Goal: Task Accomplishment & Management: Use online tool/utility

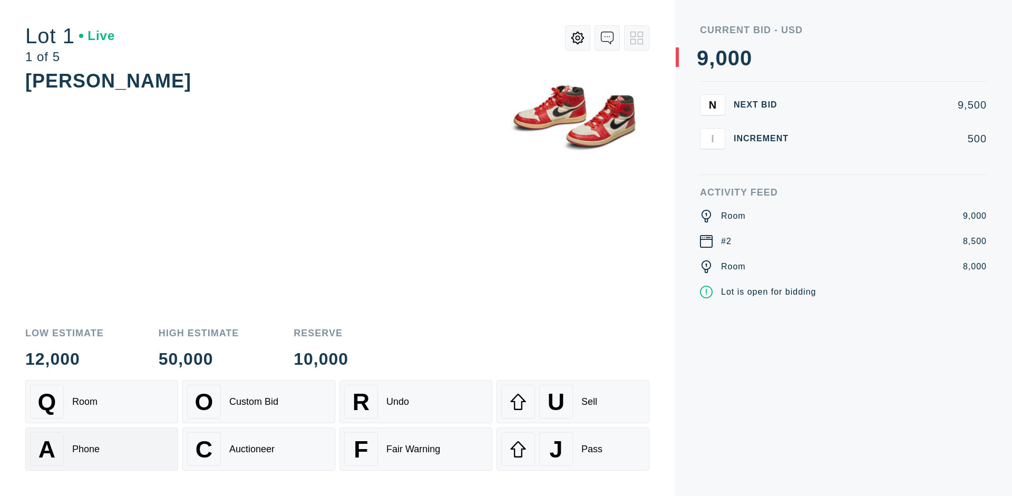
click at [102, 449] on div "A Phone" at bounding box center [101, 449] width 143 height 34
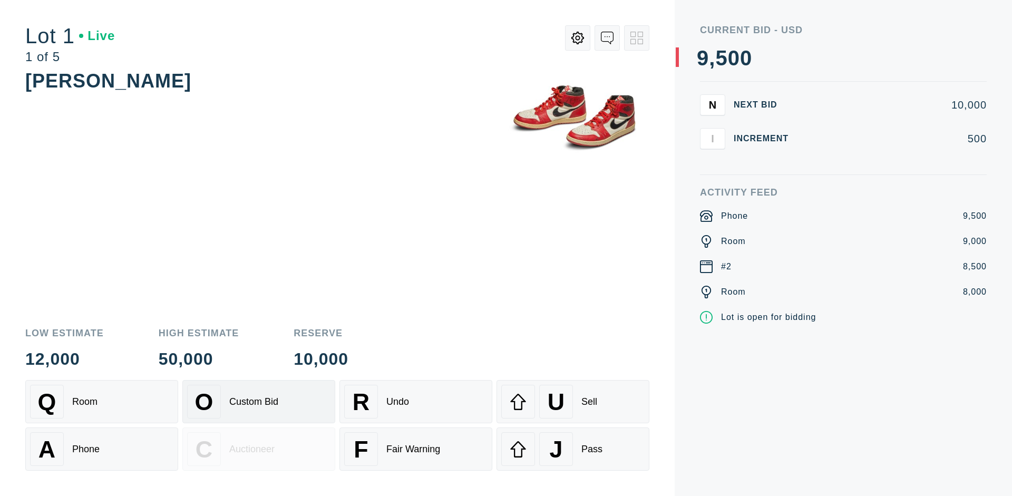
click at [259, 402] on div "Custom Bid" at bounding box center [253, 401] width 49 height 11
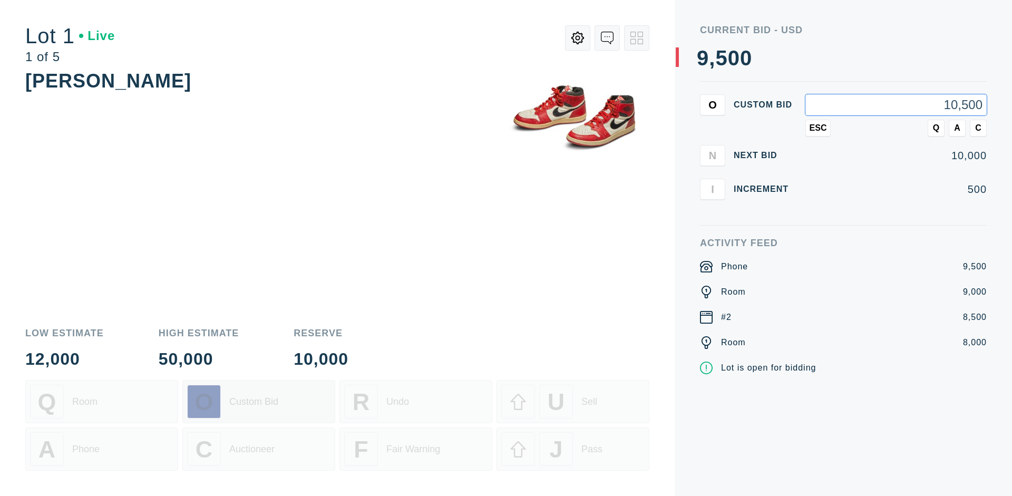
type input "10,500"
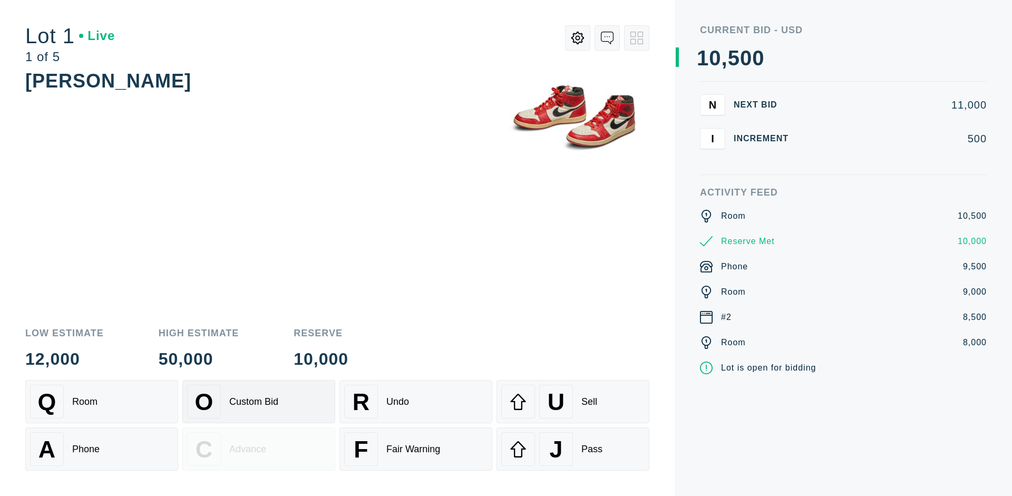
click at [259, 402] on div "Custom Bid" at bounding box center [253, 401] width 49 height 11
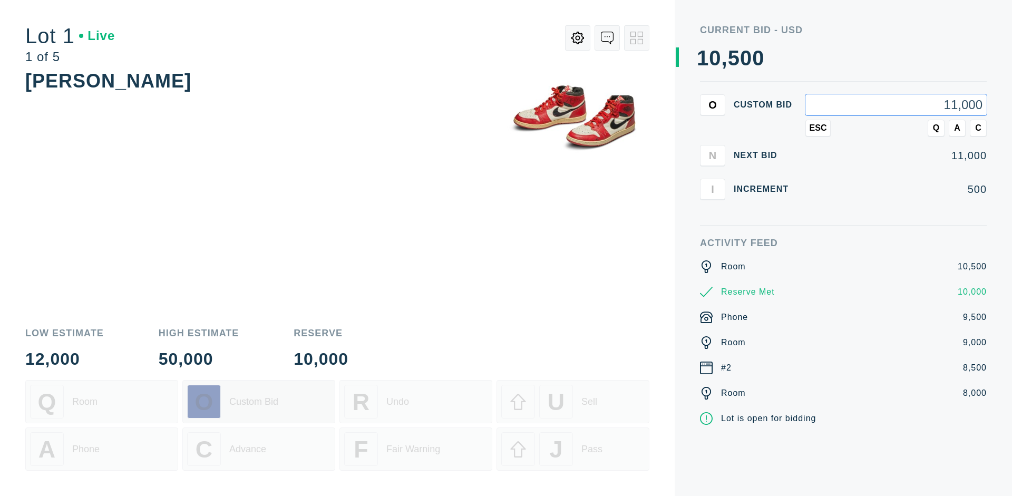
type input "11,000"
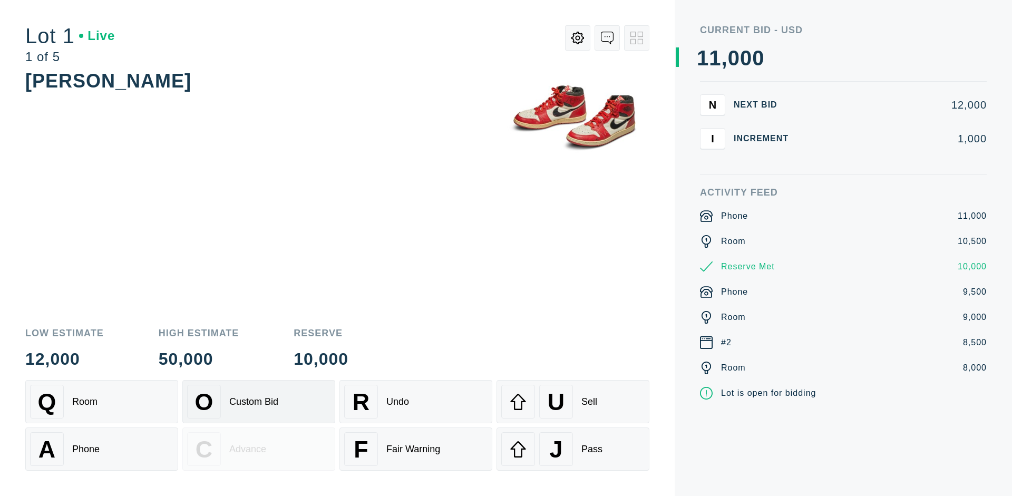
click at [102, 402] on div "Q Room" at bounding box center [101, 402] width 143 height 34
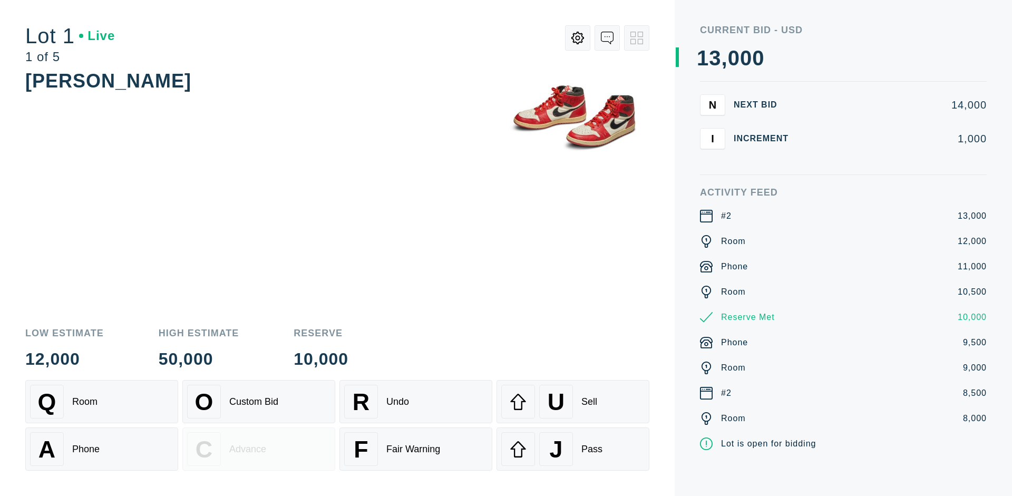
click at [102, 453] on div "A Phone" at bounding box center [101, 449] width 143 height 34
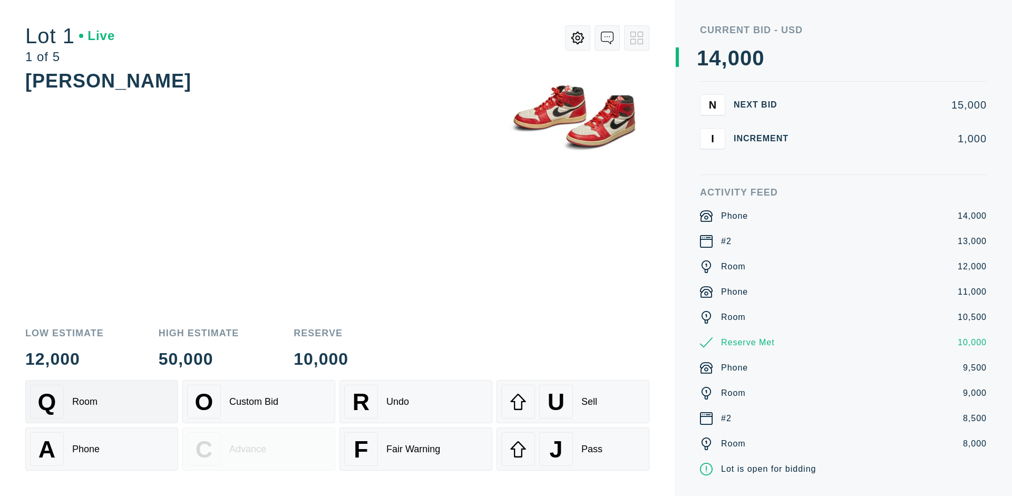
click at [102, 402] on div "Q Room" at bounding box center [101, 402] width 143 height 34
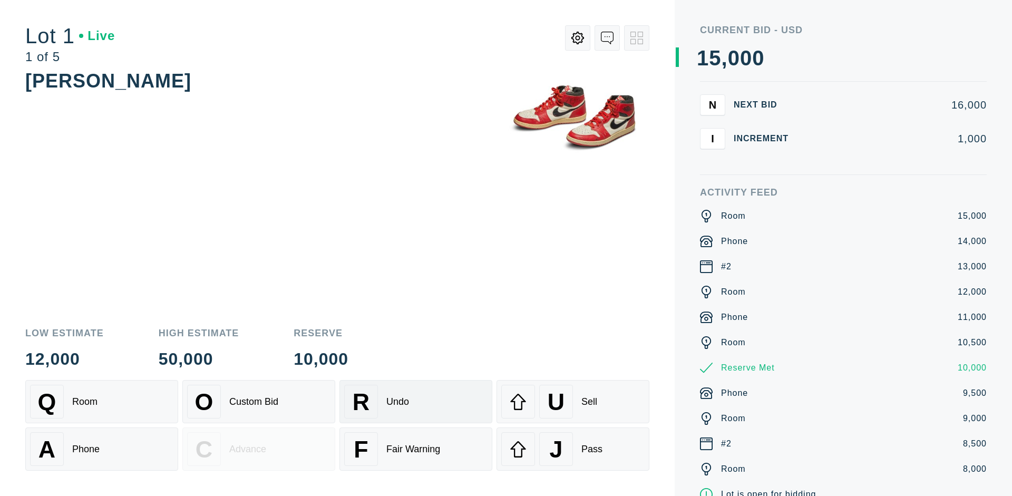
click at [416, 402] on div "R Undo" at bounding box center [415, 402] width 143 height 34
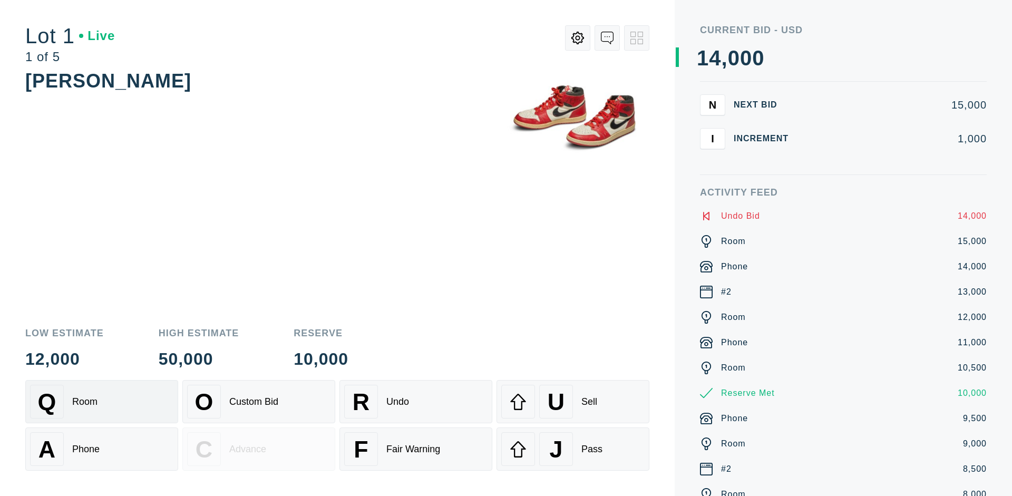
click at [102, 402] on div "Q Room" at bounding box center [101, 402] width 143 height 34
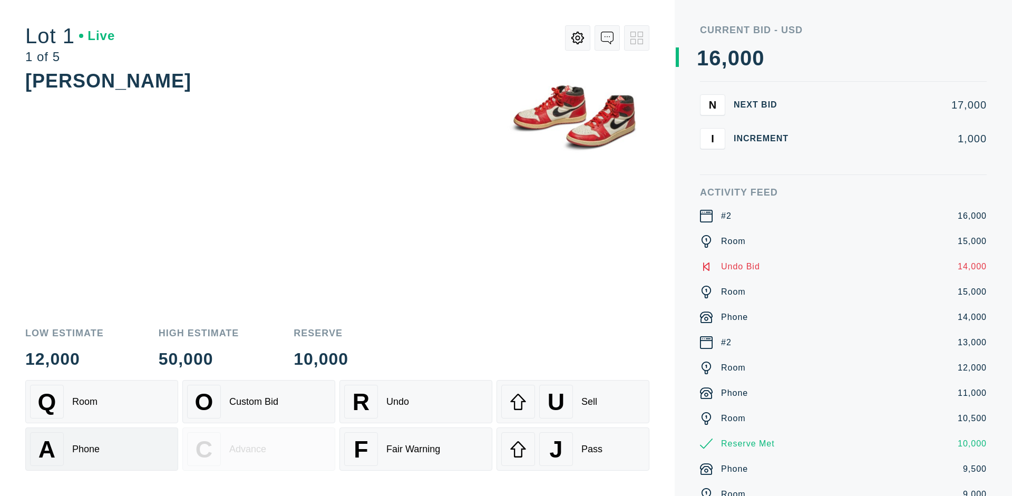
click at [102, 449] on div "A Phone" at bounding box center [101, 449] width 143 height 34
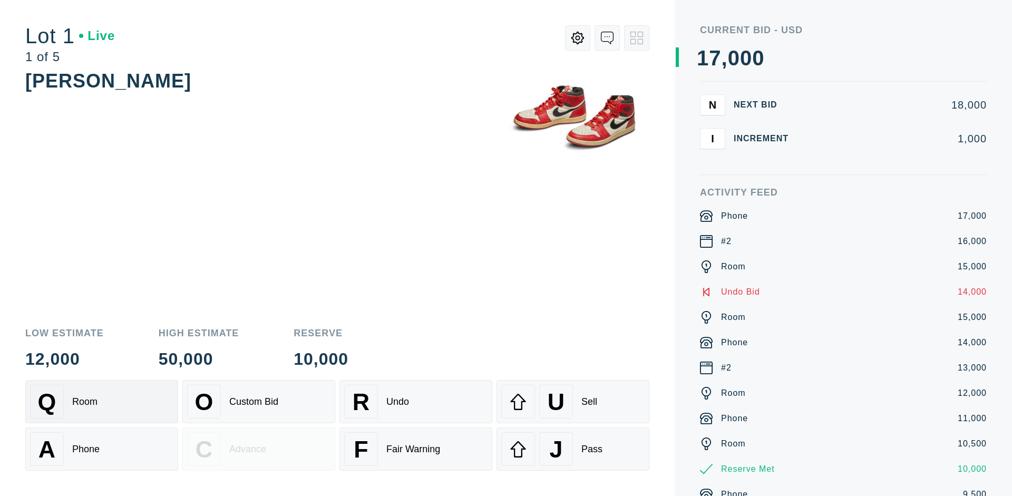
click at [102, 402] on div "Q Room" at bounding box center [101, 402] width 143 height 34
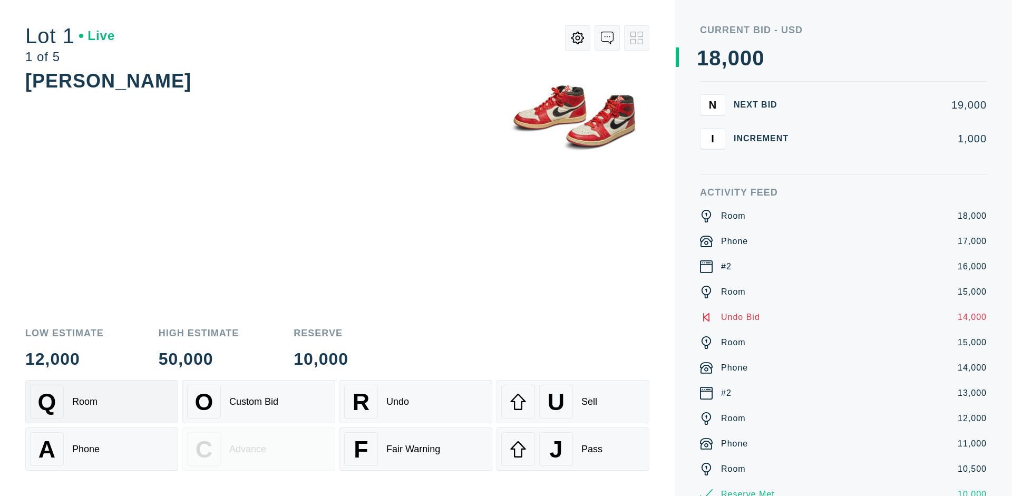
click at [416, 402] on div "R Undo" at bounding box center [415, 402] width 143 height 34
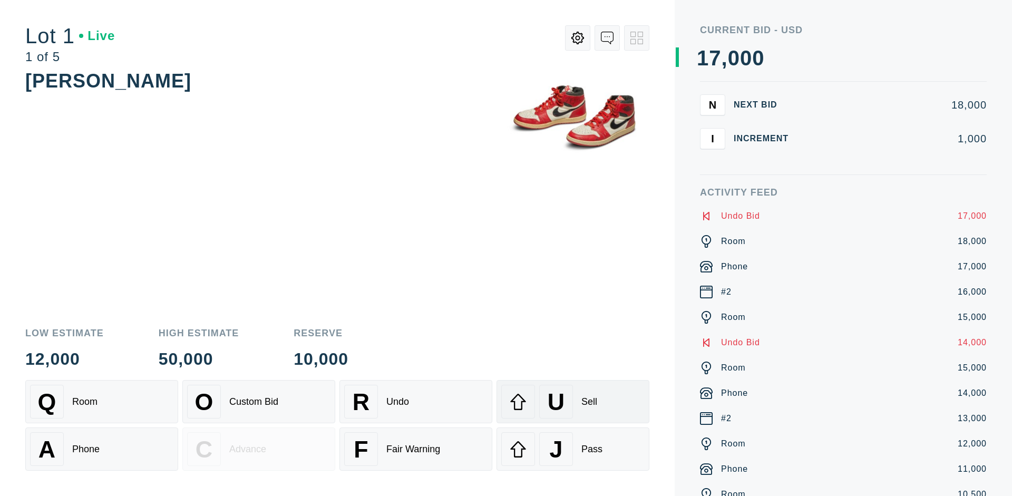
click at [573, 402] on div "U Sell" at bounding box center [572, 402] width 143 height 34
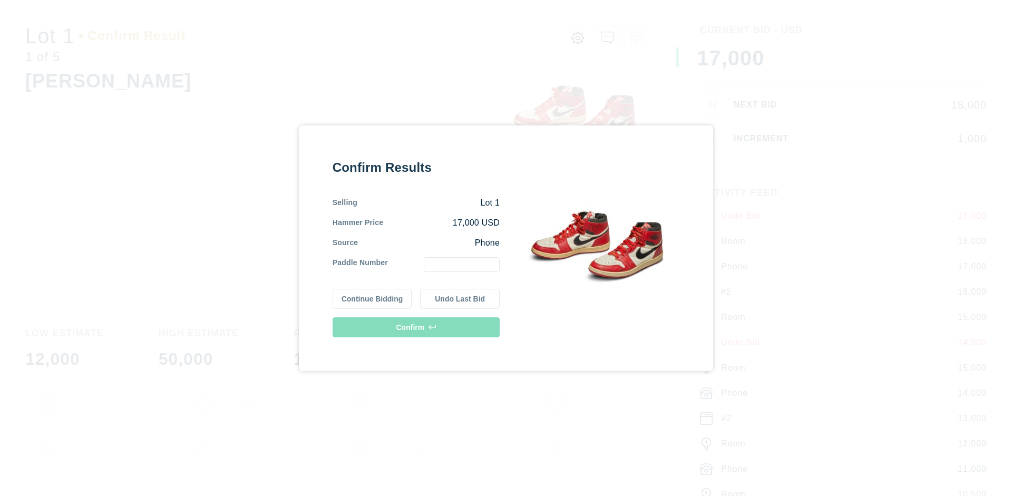
click at [373, 298] on button "Continue Bidding" at bounding box center [373, 299] width 80 height 20
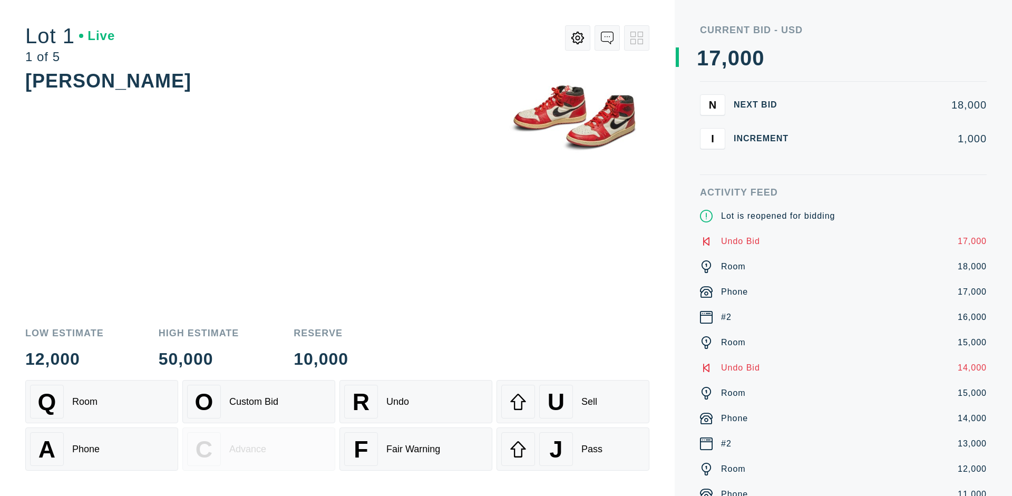
click at [573, 402] on div "U Sell" at bounding box center [572, 402] width 143 height 34
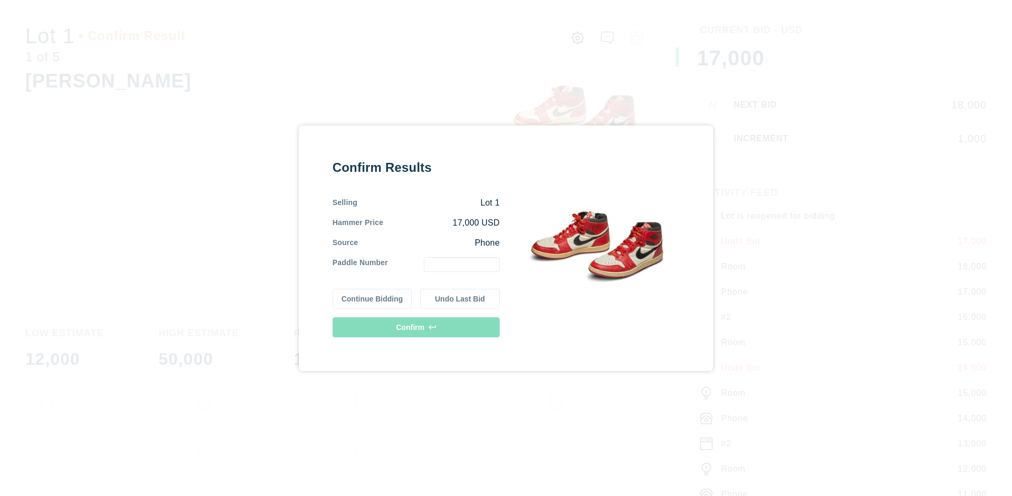
click at [460, 298] on button "Undo Last Bid" at bounding box center [460, 299] width 80 height 20
click at [373, 297] on button "Continue Bidding" at bounding box center [373, 299] width 80 height 20
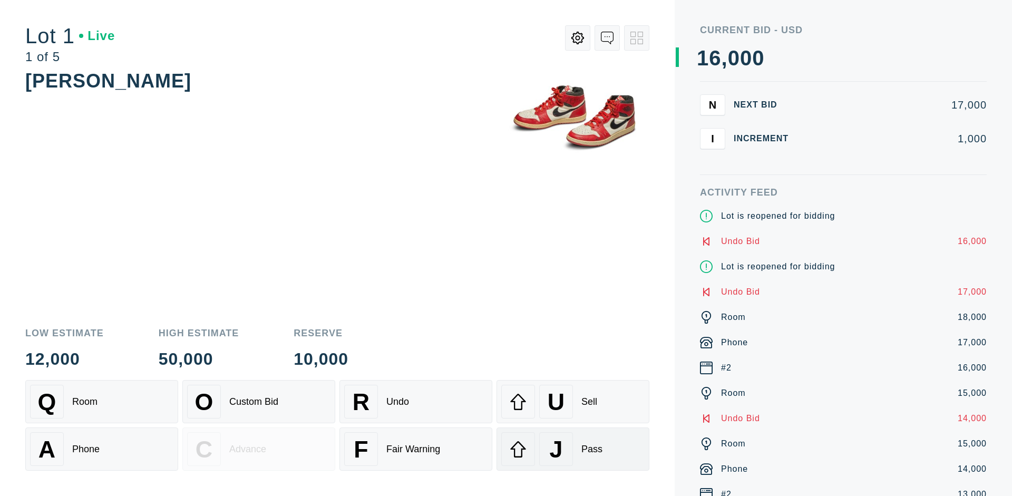
click at [573, 449] on div "J Pass" at bounding box center [572, 449] width 143 height 34
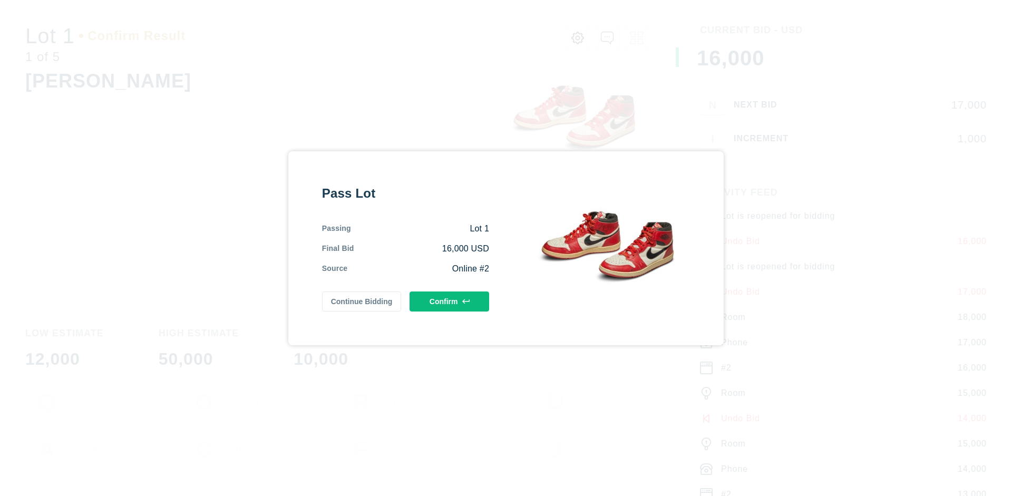
click at [450, 301] on button "Confirm" at bounding box center [449, 301] width 80 height 20
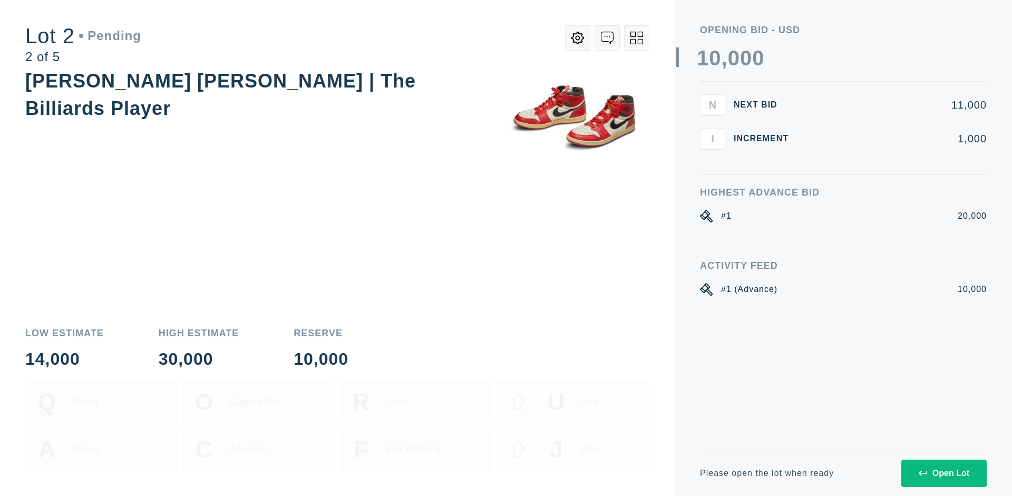
click at [943, 473] on div "Open Lot" at bounding box center [944, 473] width 51 height 9
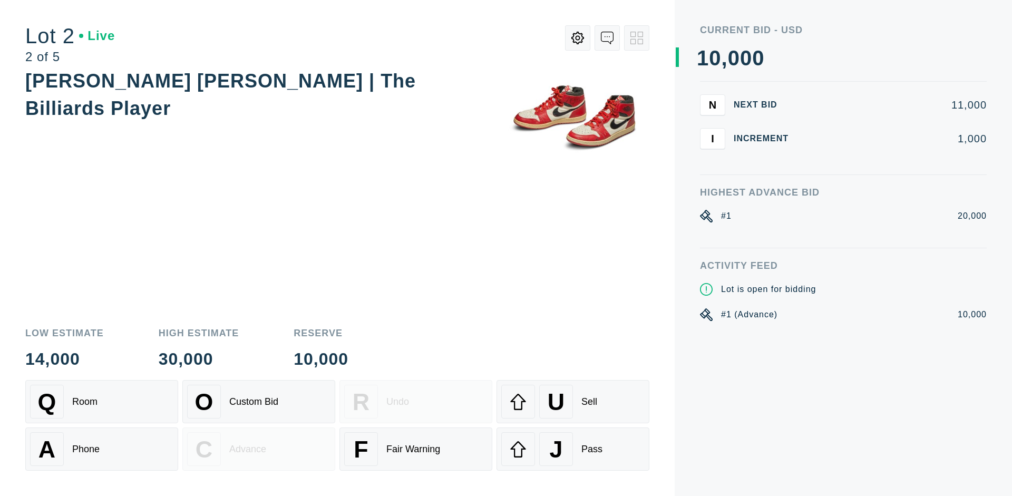
click at [102, 402] on div "Q Room" at bounding box center [101, 402] width 143 height 34
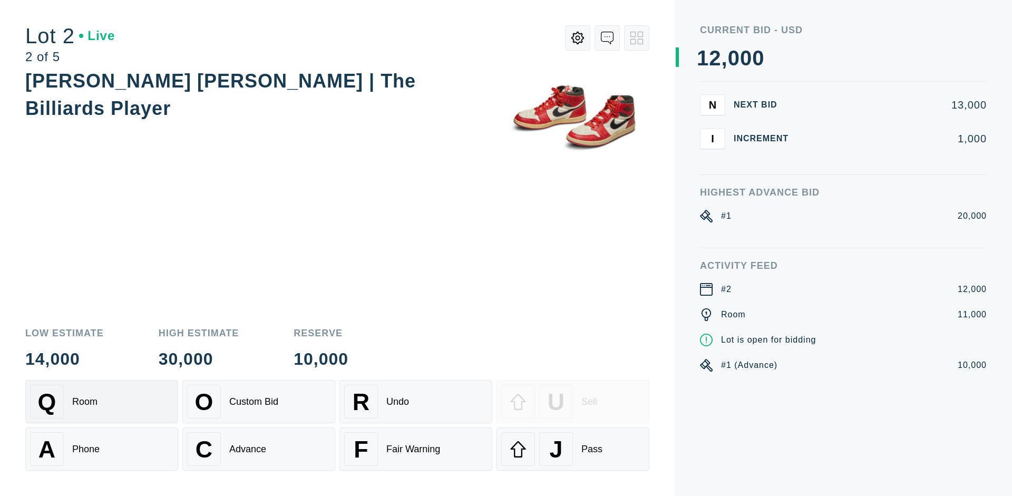
click at [259, 449] on div "Advance" at bounding box center [247, 449] width 37 height 11
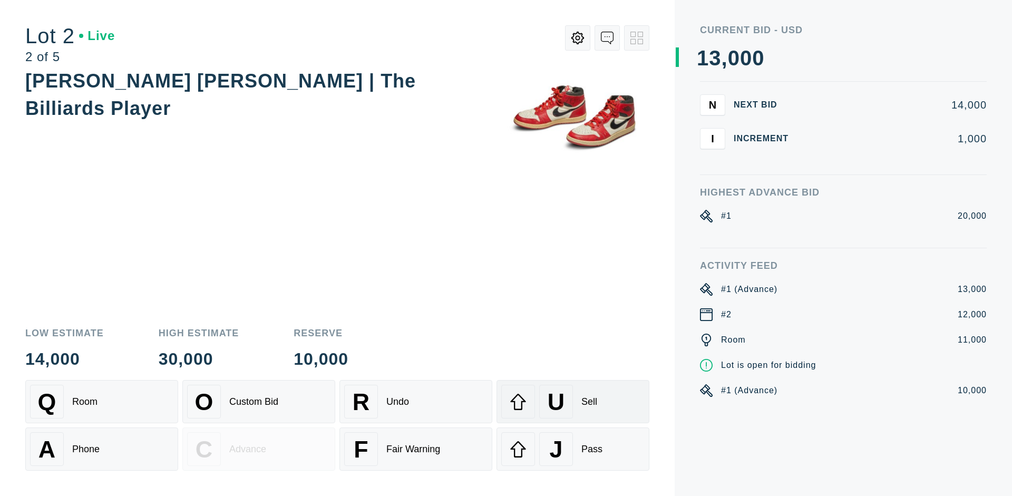
click at [573, 402] on div "U Sell" at bounding box center [572, 402] width 143 height 34
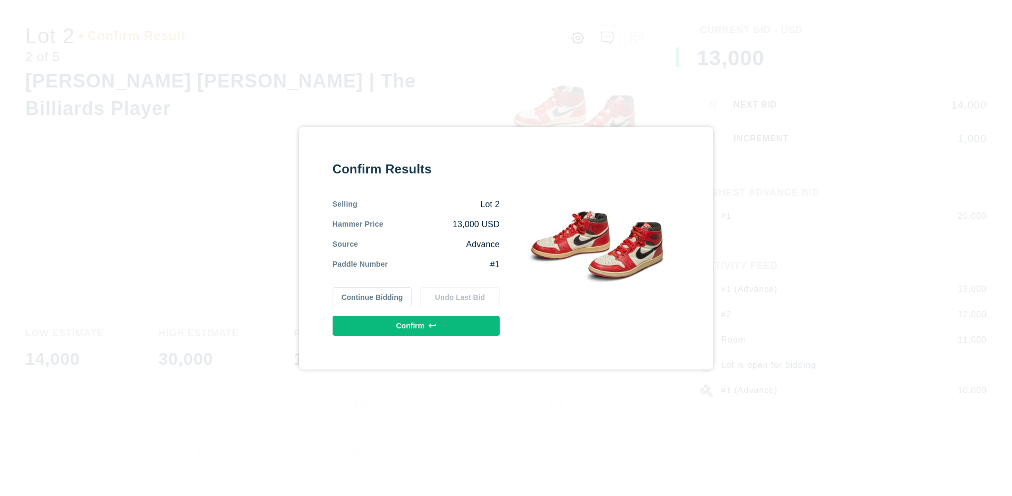
click at [416, 325] on button "Confirm" at bounding box center [416, 326] width 167 height 20
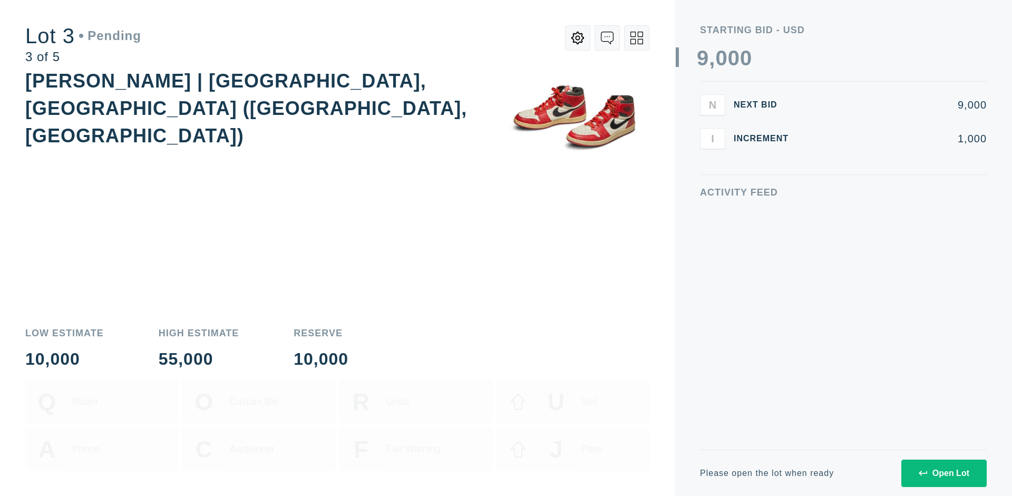
click at [943, 473] on div "Open Lot" at bounding box center [944, 473] width 51 height 9
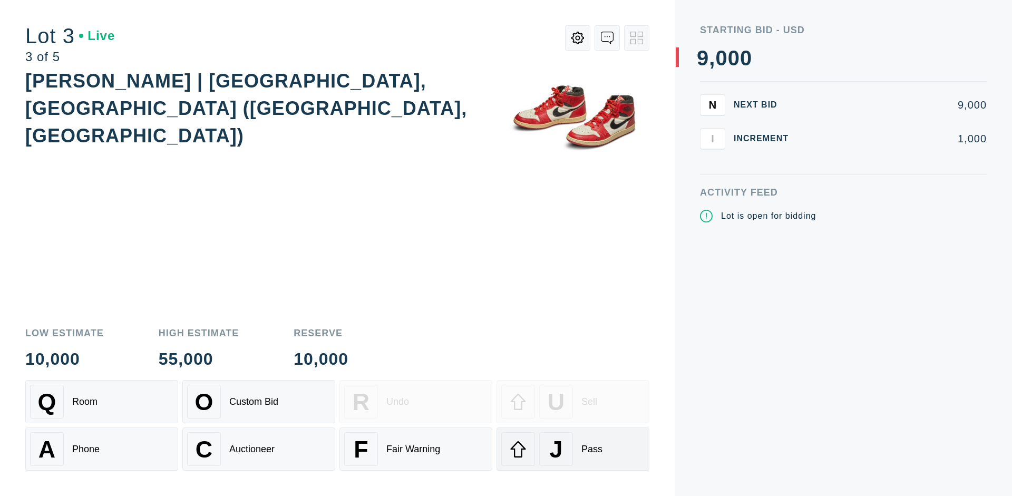
click at [573, 449] on div "J Pass" at bounding box center [572, 449] width 143 height 34
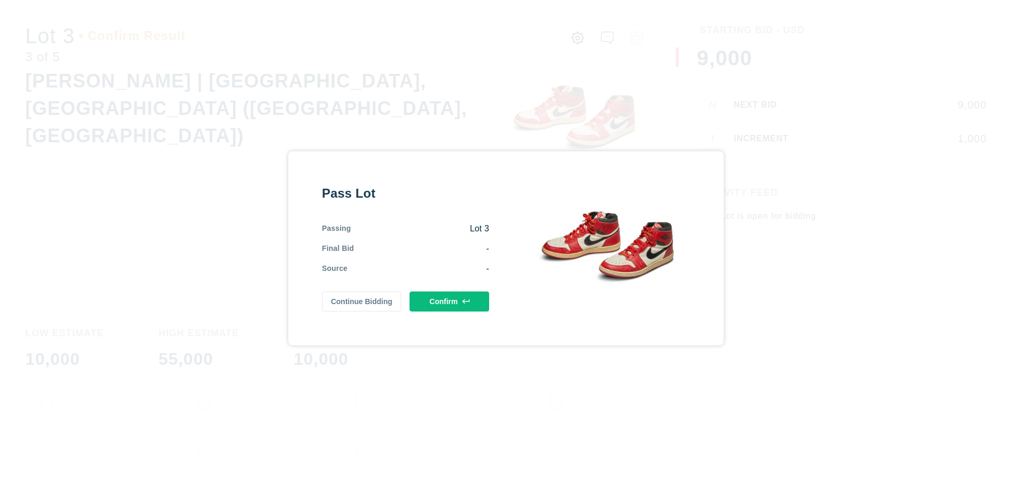
click at [450, 301] on button "Confirm" at bounding box center [449, 301] width 80 height 20
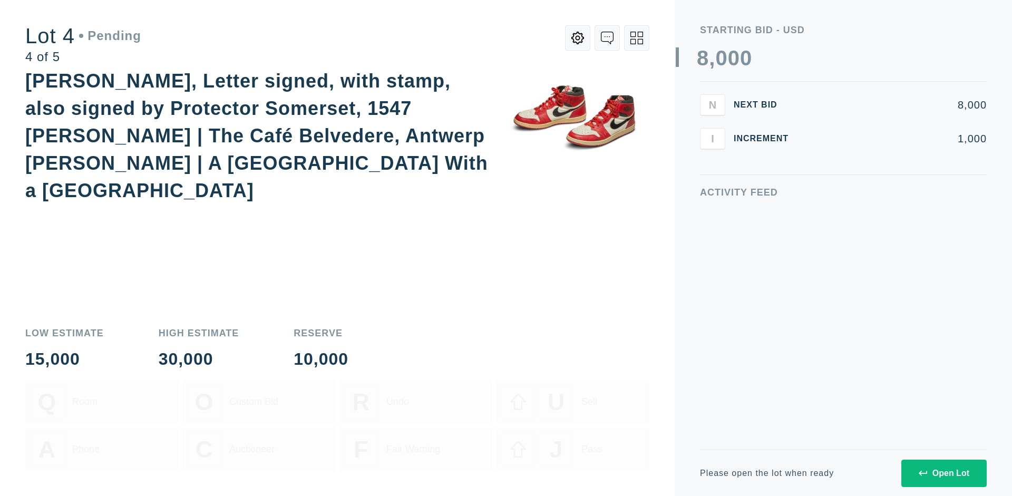
click at [943, 473] on div "Open Lot" at bounding box center [944, 473] width 51 height 9
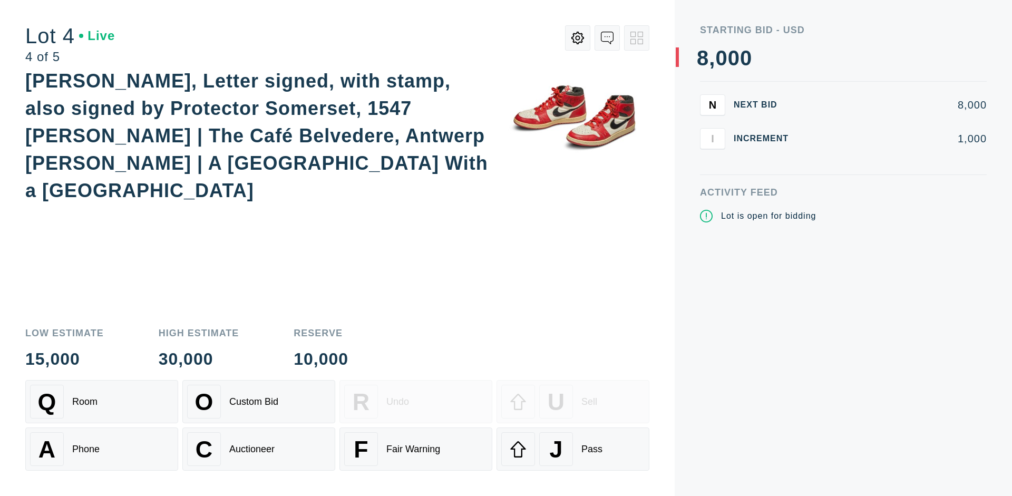
click at [102, 402] on div "Q Room" at bounding box center [101, 402] width 143 height 34
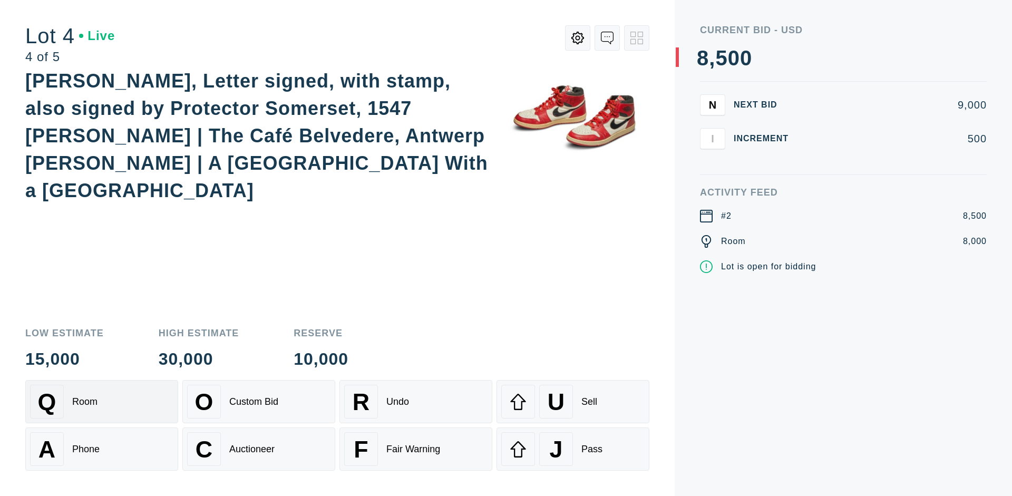
click at [259, 449] on div "Auctioneer" at bounding box center [251, 449] width 45 height 11
click at [573, 449] on div "J Pass" at bounding box center [572, 449] width 143 height 34
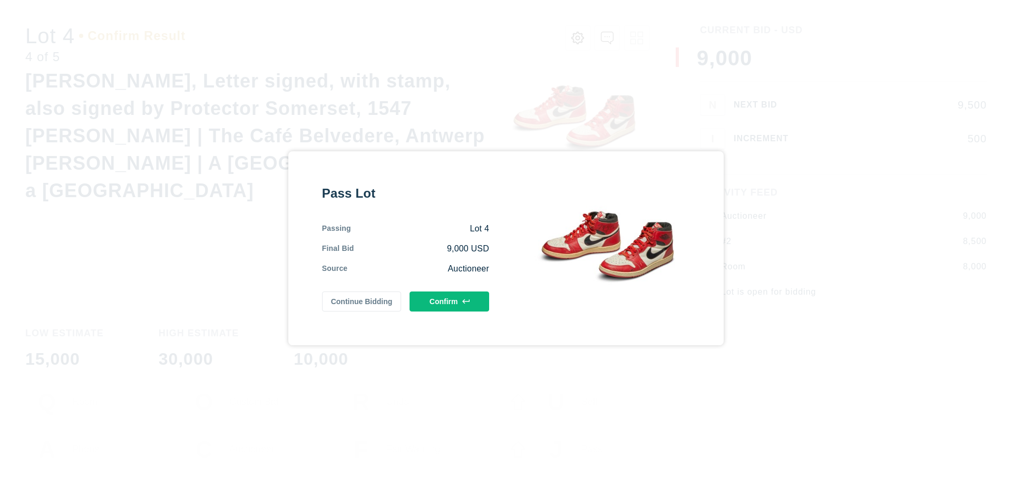
click at [450, 301] on button "Confirm" at bounding box center [449, 301] width 80 height 20
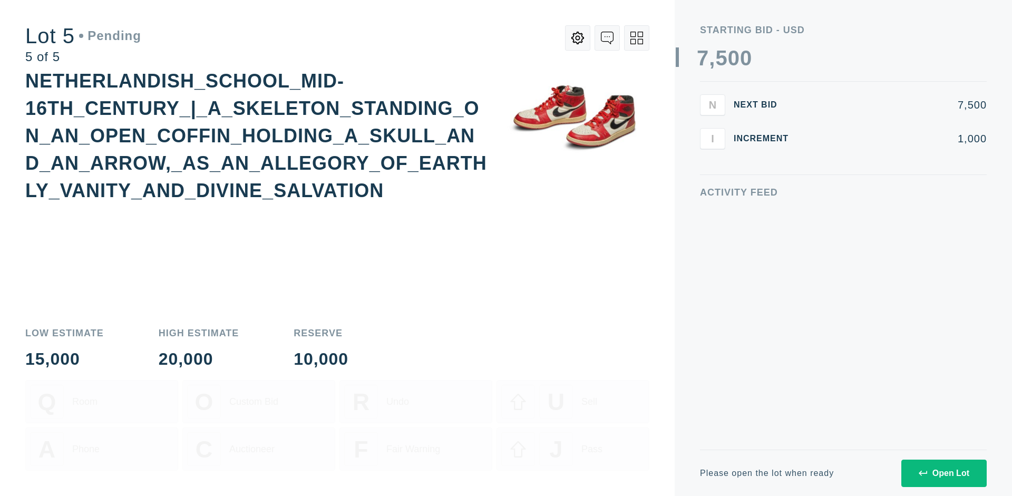
click at [943, 473] on div "Open Lot" at bounding box center [944, 473] width 51 height 9
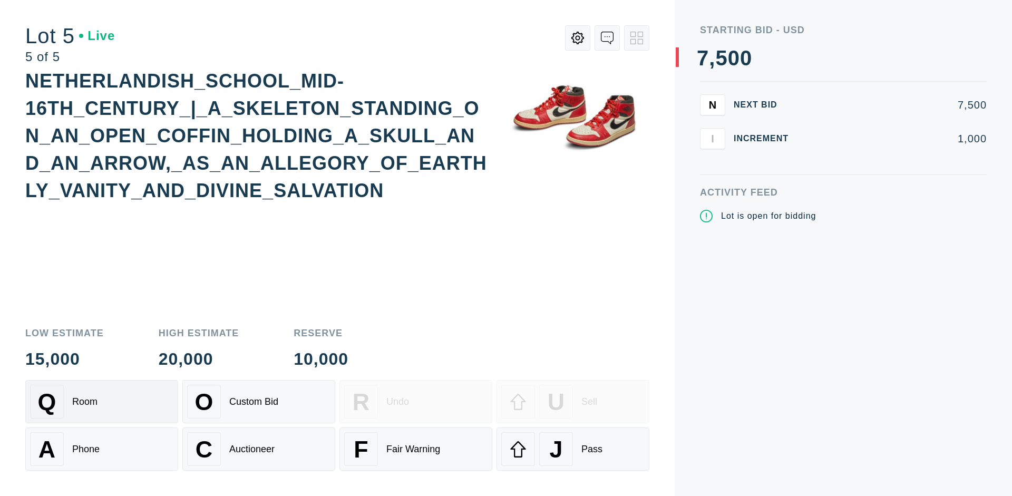
click at [102, 402] on div "Q Room" at bounding box center [101, 402] width 143 height 34
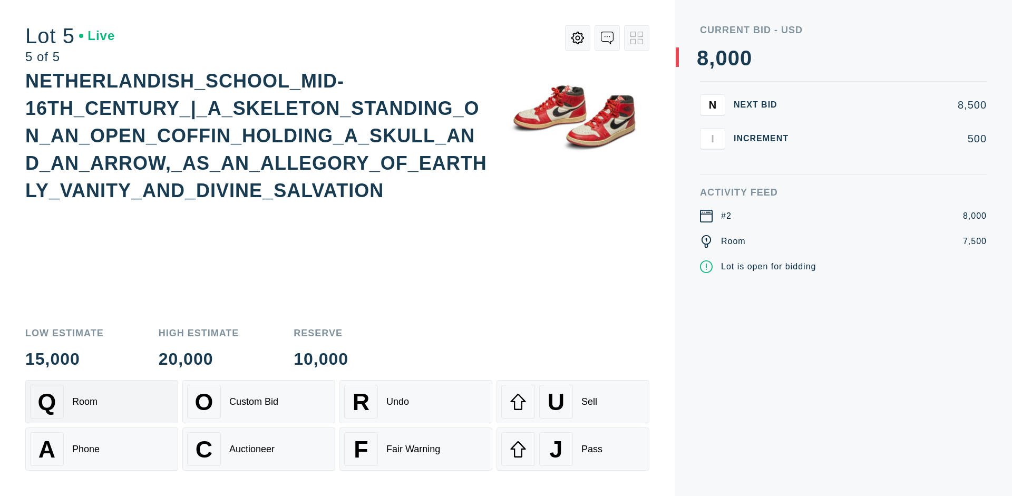
click at [102, 402] on div "Q Room" at bounding box center [101, 402] width 143 height 34
click at [573, 402] on div "U Sell" at bounding box center [572, 402] width 143 height 34
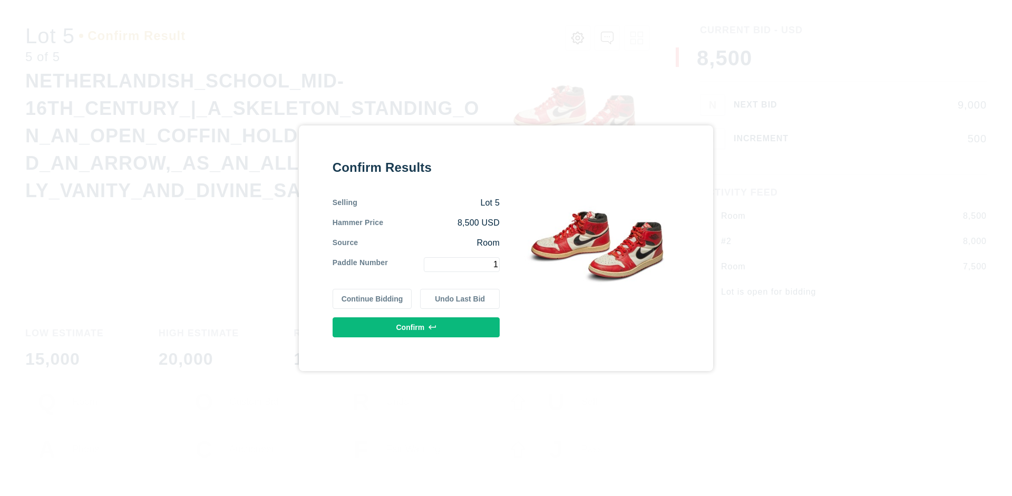
type input "1"
click at [416, 327] on button "Confirm" at bounding box center [416, 327] width 167 height 20
